Goal: Communication & Community: Answer question/provide support

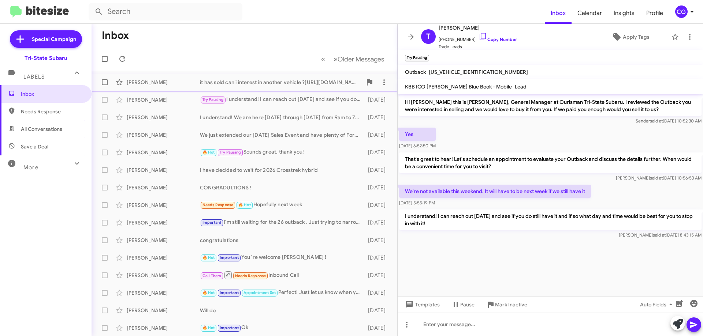
click at [282, 82] on div "it has sold can i interest in another vehicle ?[URL][DOMAIN_NAME]" at bounding box center [281, 82] width 162 height 7
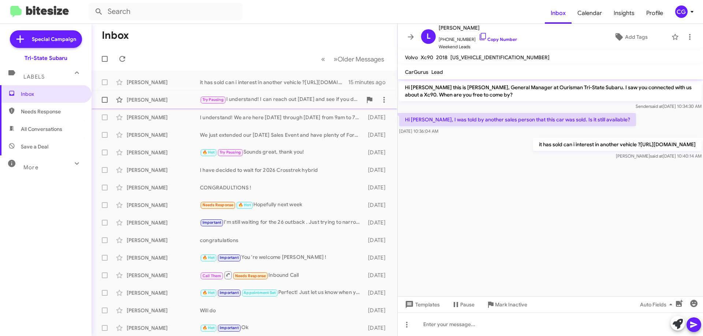
click at [319, 101] on div "Try Pausing I understand! I can reach out [DATE] and see if you do still have i…" at bounding box center [281, 100] width 162 height 8
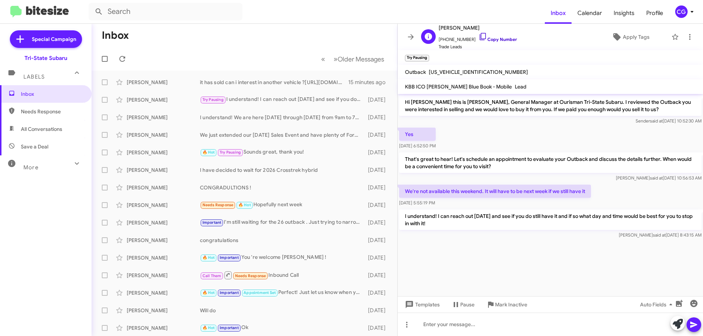
click at [503, 39] on link "Copy Number" at bounding box center [498, 39] width 38 height 5
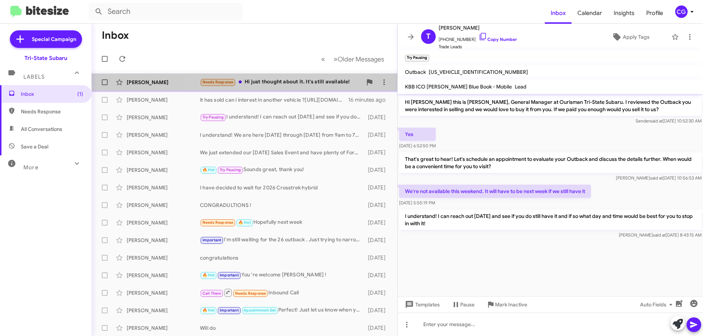
click at [279, 82] on div "Needs Response Hi just thought about it. It's still available!" at bounding box center [281, 82] width 162 height 8
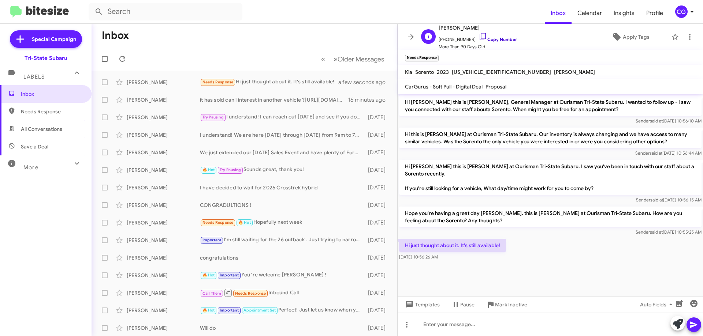
click at [505, 40] on link "Copy Number" at bounding box center [498, 39] width 38 height 5
click at [277, 138] on div "I understand! We are here [DATE] through [DATE] from 9am to 7pm and then [DATE]…" at bounding box center [281, 134] width 162 height 7
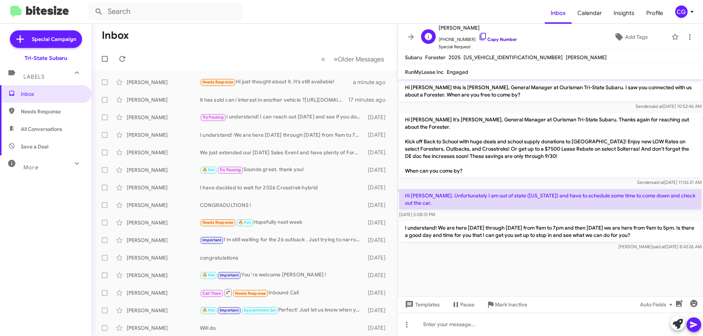
click at [492, 39] on link "Copy Number" at bounding box center [498, 39] width 38 height 5
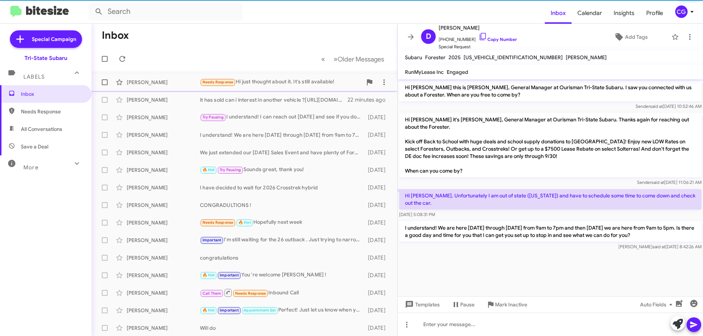
click at [256, 82] on div "Needs Response Hi just thought about it. It's still available!" at bounding box center [281, 82] width 162 height 8
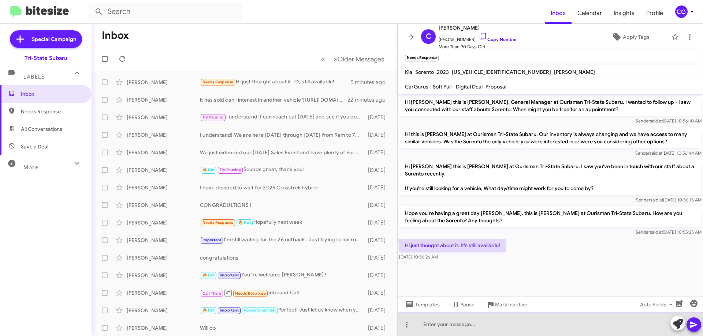
click at [484, 331] on div at bounding box center [550, 324] width 305 height 23
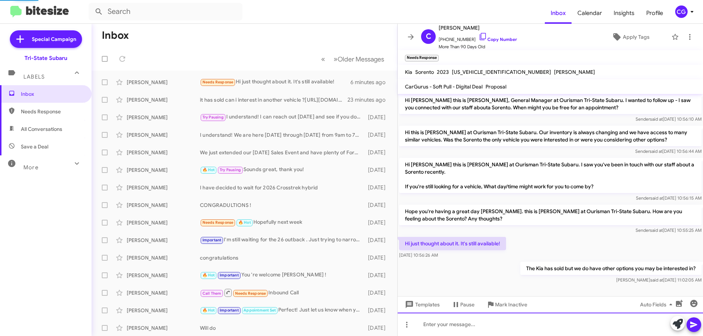
scroll to position [29, 0]
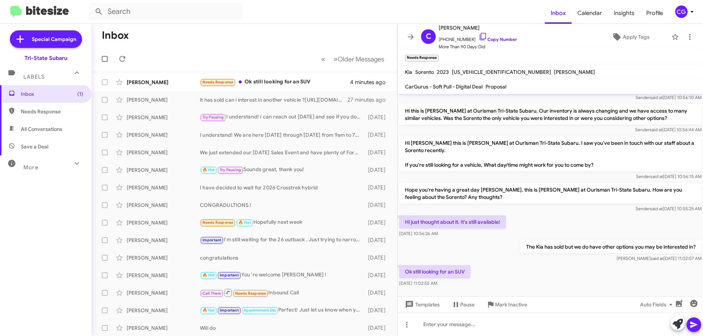
scroll to position [29, 0]
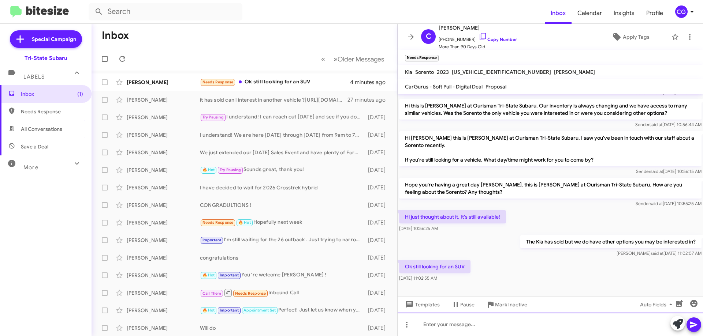
drag, startPoint x: 469, startPoint y: 329, endPoint x: 459, endPoint y: 333, distance: 10.8
click at [467, 329] on div at bounding box center [550, 324] width 305 height 23
click at [572, 326] on div "Of course! We have HUGE selection of SUV's, do you have" at bounding box center [550, 324] width 305 height 23
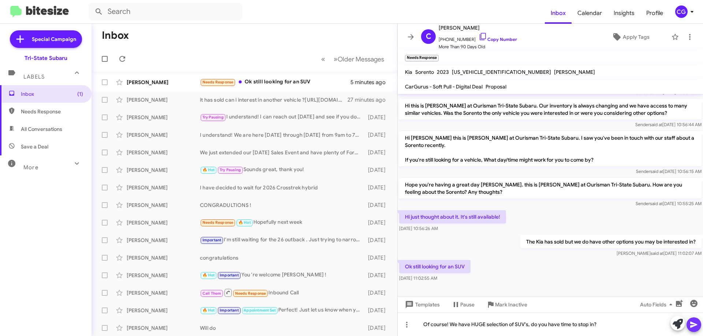
click at [692, 326] on icon at bounding box center [693, 325] width 7 height 6
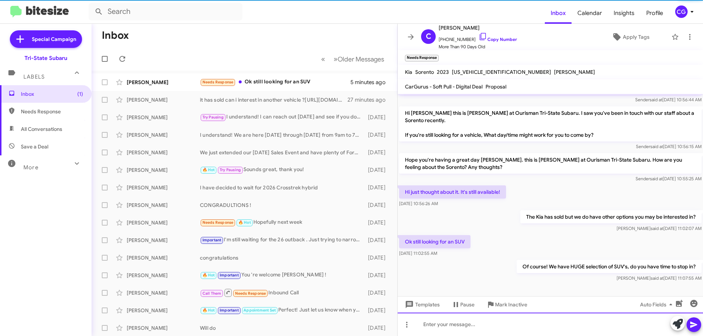
scroll to position [55, 0]
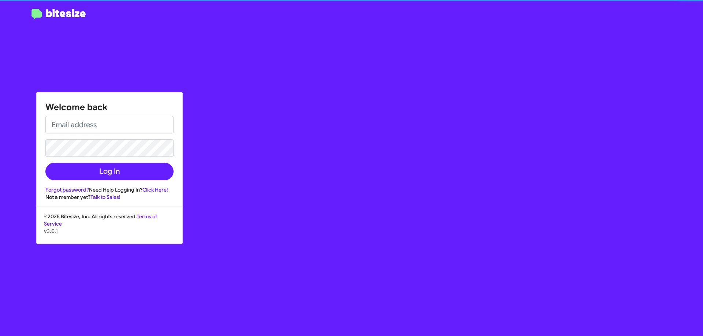
type input "cgurney@ourismancars.com"
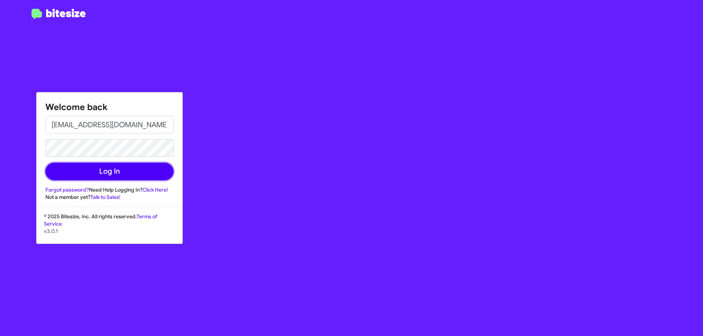
drag, startPoint x: 127, startPoint y: 179, endPoint x: 142, endPoint y: 182, distance: 16.0
click at [127, 179] on button "Log In" at bounding box center [109, 172] width 128 height 18
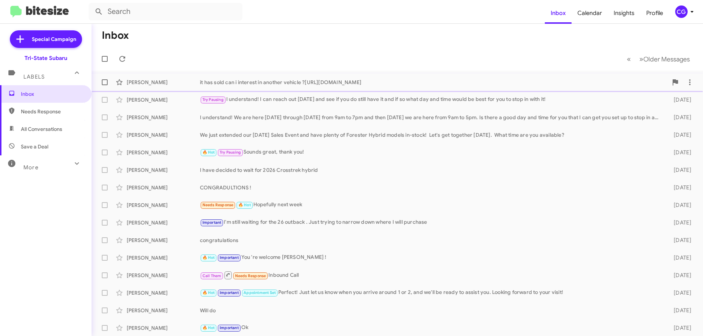
click at [315, 79] on div "it has sold can i interest in another vehicle ?[URL][DOMAIN_NAME]" at bounding box center [434, 82] width 468 height 7
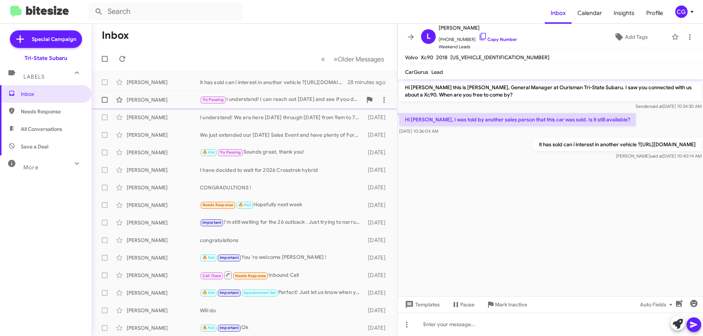
click at [289, 101] on div "Try Pausing I understand! I can reach out [DATE] and see if you do still have i…" at bounding box center [281, 100] width 162 height 8
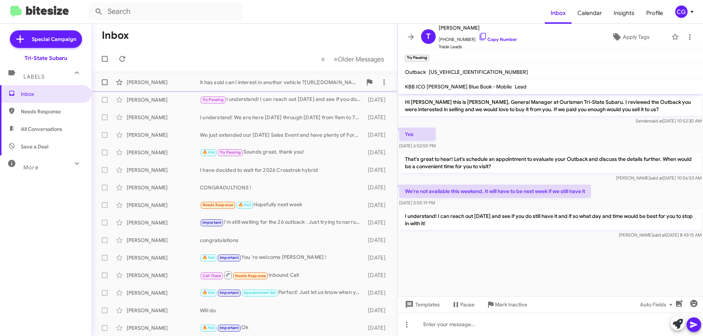
click at [276, 83] on div "it has sold can i interest in another vehicle ?[URL][DOMAIN_NAME]" at bounding box center [281, 82] width 162 height 7
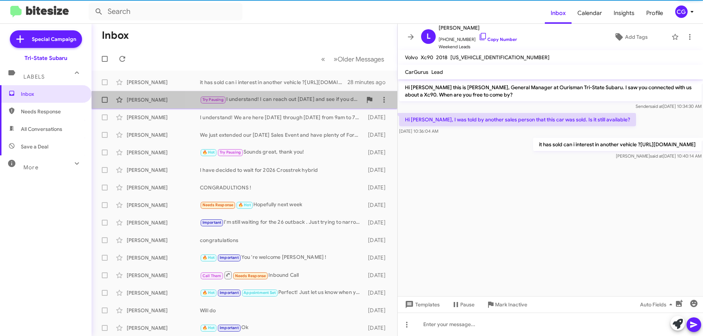
click at [272, 98] on div "Try Pausing I understand! I can reach out [DATE] and see if you do still have i…" at bounding box center [281, 100] width 162 height 8
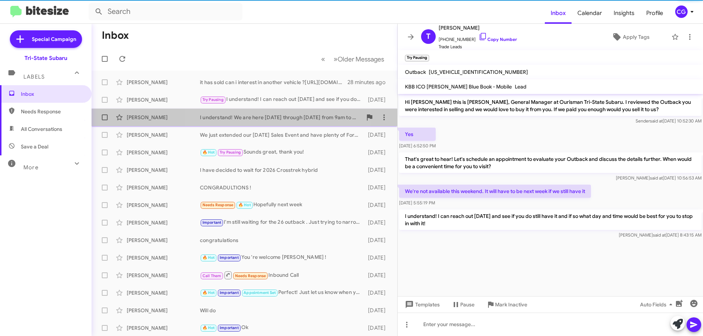
click at [272, 117] on div "I understand! We are here [DATE] through [DATE] from 9am to 7pm and then [DATE]…" at bounding box center [281, 117] width 162 height 7
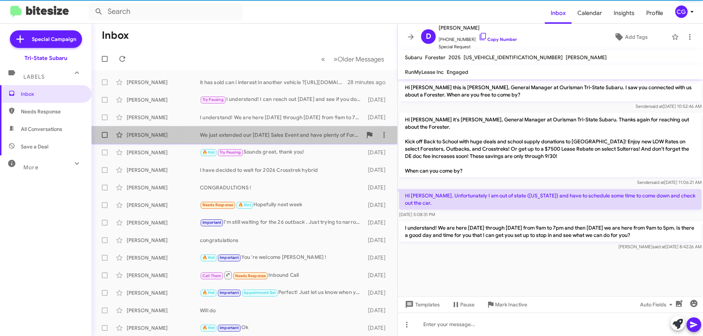
click at [265, 135] on div "We just extended our [DATE] Sales Event and have plenty of Forester Hybrid mode…" at bounding box center [281, 134] width 162 height 7
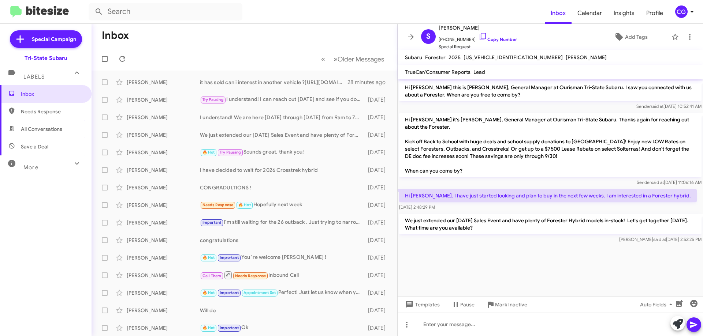
click at [214, 45] on mat-toolbar-row "Inbox" at bounding box center [245, 35] width 306 height 23
click at [38, 170] on div "More" at bounding box center [38, 165] width 65 height 14
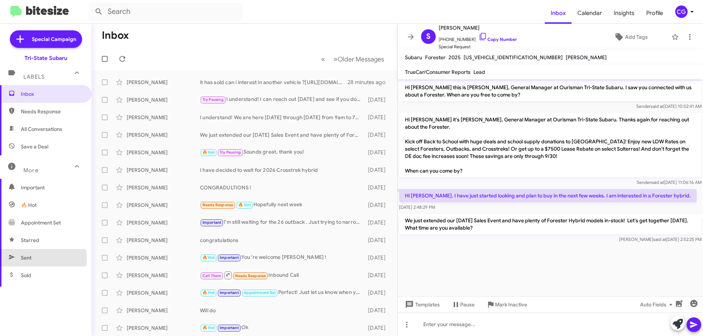
click at [26, 260] on span "Sent" at bounding box center [26, 257] width 11 height 7
type input "in:sent"
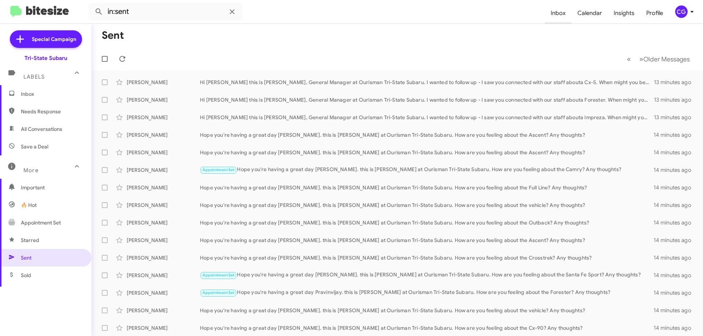
click at [552, 9] on span "Inbox" at bounding box center [558, 13] width 27 height 21
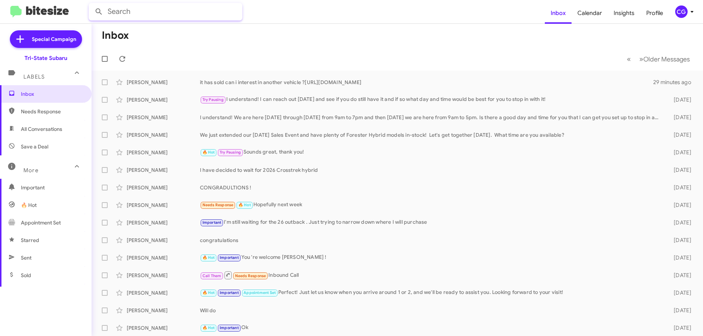
click at [144, 12] on input "text" at bounding box center [166, 12] width 154 height 18
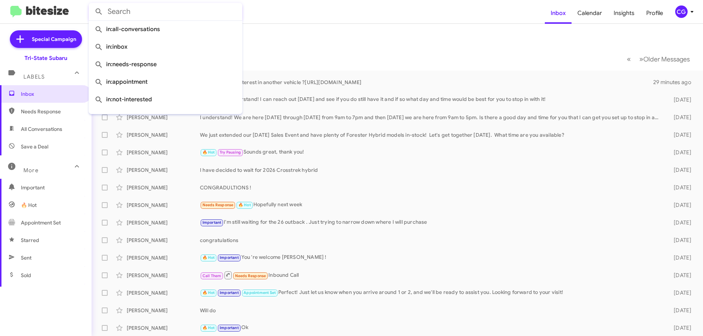
paste input "[PERSON_NAME]"
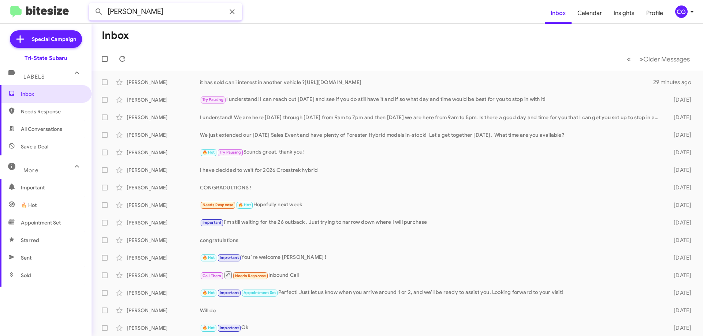
type input "[PERSON_NAME]"
click at [92, 4] on button at bounding box center [99, 11] width 15 height 15
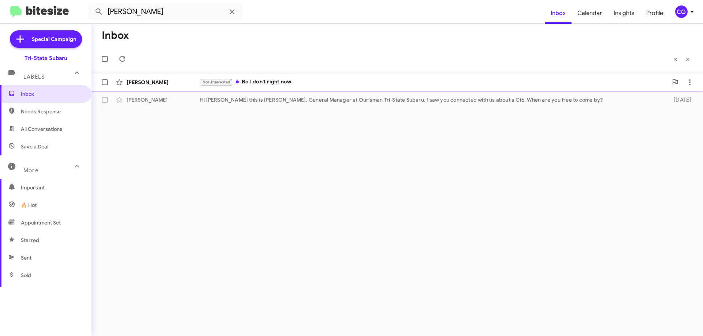
click at [297, 84] on div "Not-Interested No I don't right now" at bounding box center [434, 82] width 468 height 8
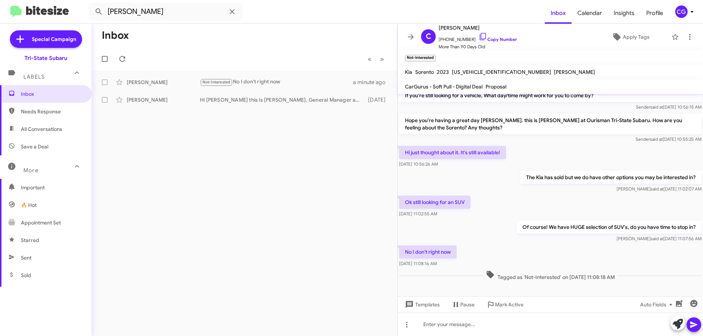
scroll to position [97, 0]
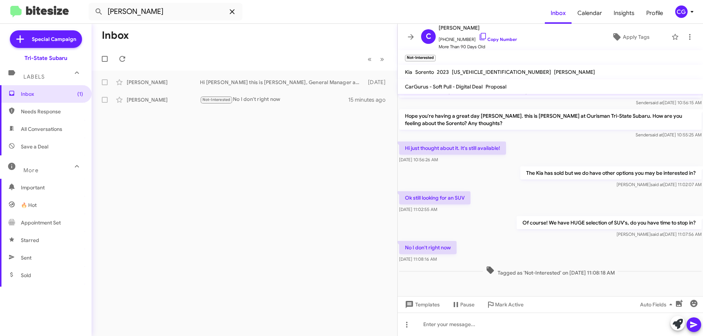
click at [227, 14] on span at bounding box center [232, 11] width 15 height 9
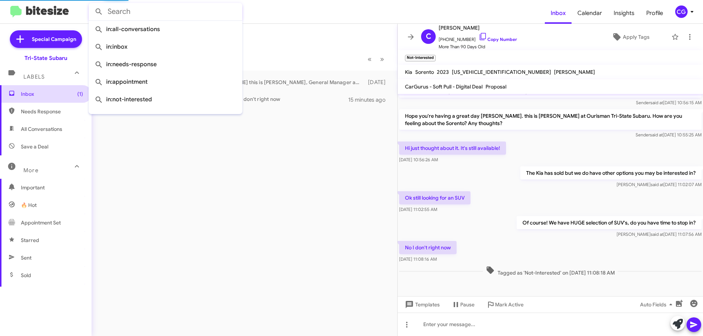
click at [40, 102] on span "Inbox (1)" at bounding box center [46, 94] width 92 height 18
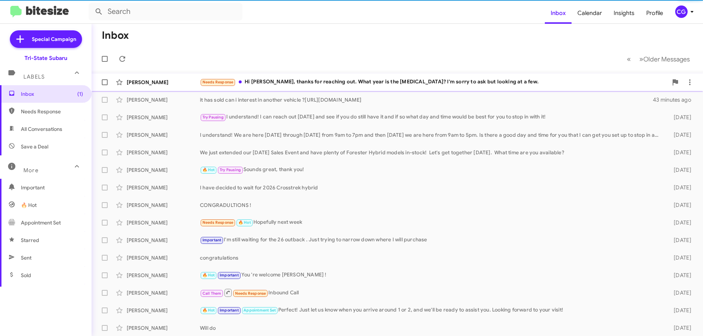
click at [350, 85] on div "Needs Response Hi [PERSON_NAME], thanks for reaching out. What year is the [MED…" at bounding box center [434, 82] width 468 height 8
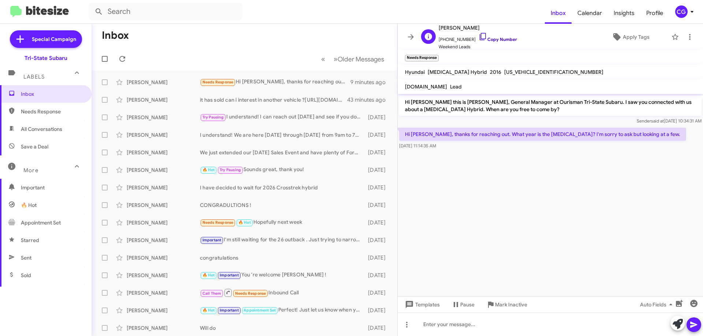
click at [501, 39] on link "Copy Number" at bounding box center [498, 39] width 38 height 5
